Goal: Navigation & Orientation: Find specific page/section

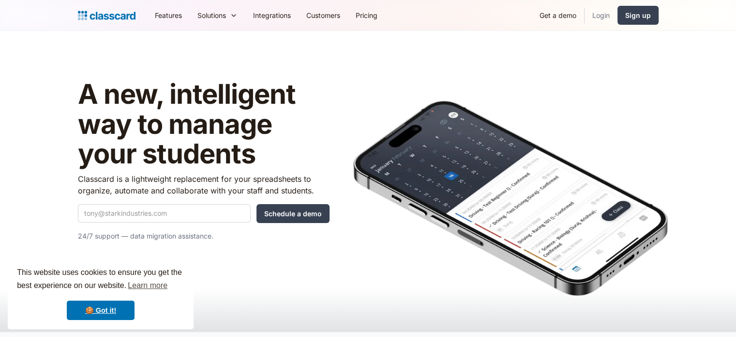
click at [591, 19] on link "Login" at bounding box center [601, 15] width 33 height 22
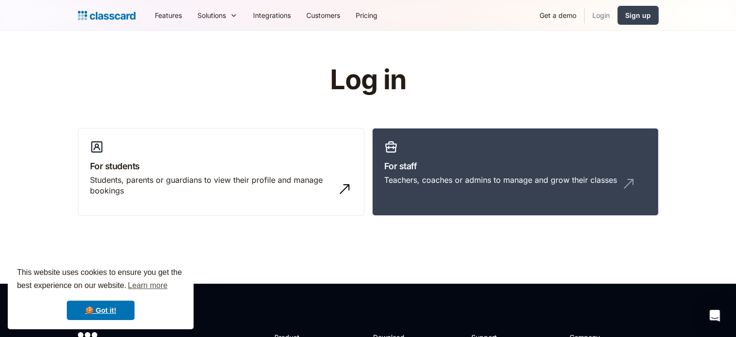
click at [599, 18] on link "Login" at bounding box center [601, 15] width 33 height 22
click at [506, 44] on header "Log in For students Students, parents or guardians to view their profile and ma…" at bounding box center [368, 157] width 736 height 252
click at [519, 162] on h3 "For staff" at bounding box center [515, 165] width 262 height 13
